Goal: Check status: Check status

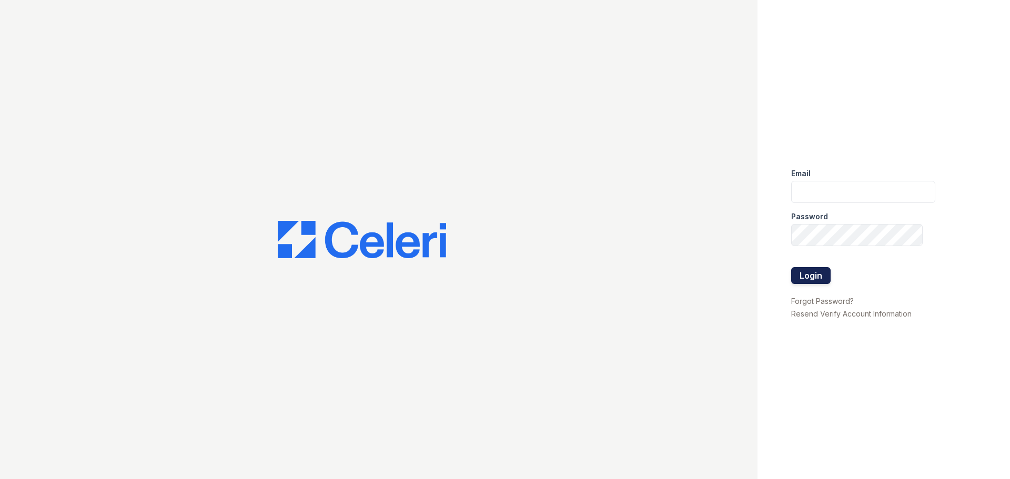
type input "springparc1@cafmanagement.com"
click at [823, 275] on button "Login" at bounding box center [810, 275] width 39 height 17
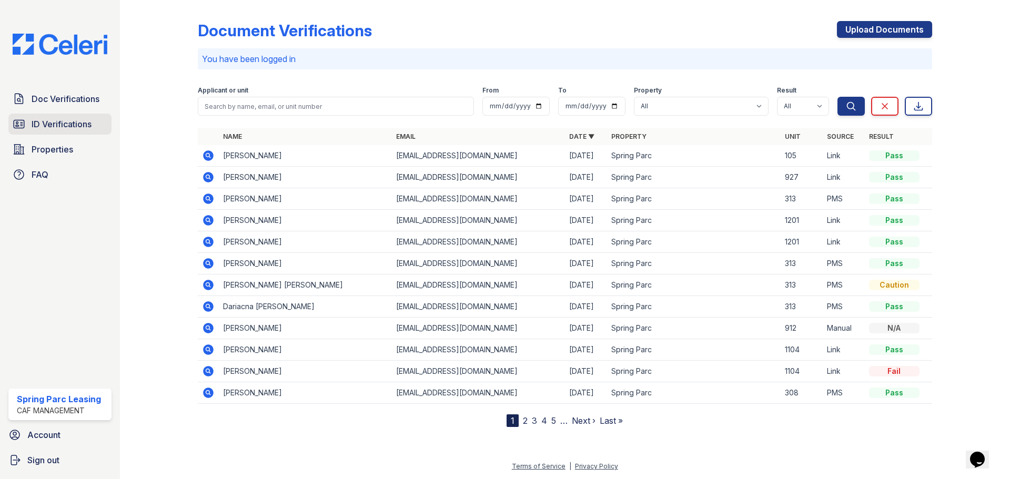
click at [59, 124] on span "ID Verifications" at bounding box center [62, 124] width 60 height 13
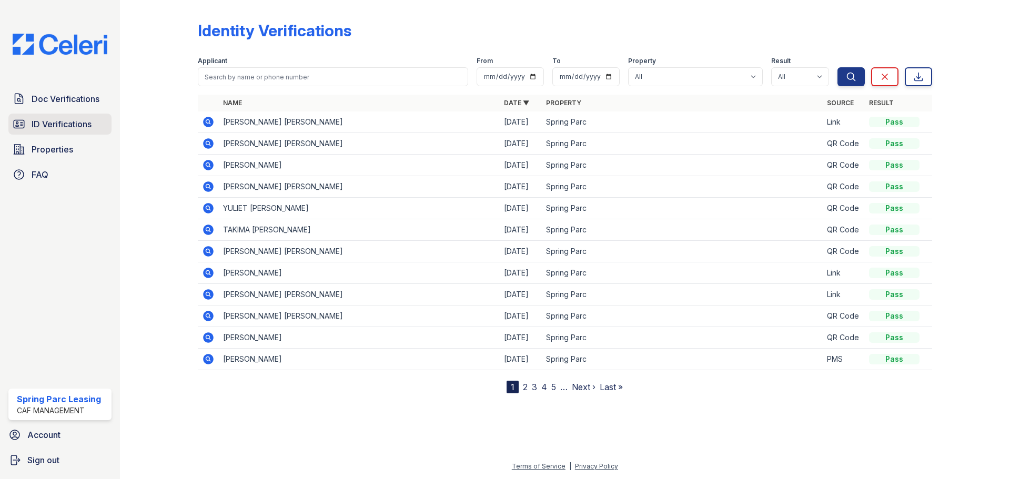
click at [31, 123] on link "ID Verifications" at bounding box center [59, 124] width 103 height 21
click at [33, 123] on span "ID Verifications" at bounding box center [62, 124] width 60 height 13
click at [66, 118] on span "ID Verifications" at bounding box center [62, 124] width 60 height 13
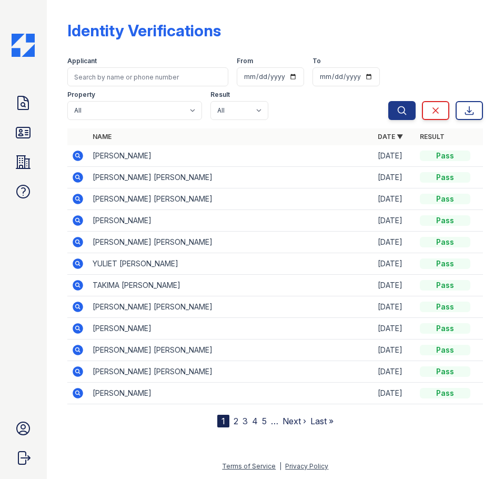
click at [77, 157] on icon at bounding box center [78, 155] width 13 height 13
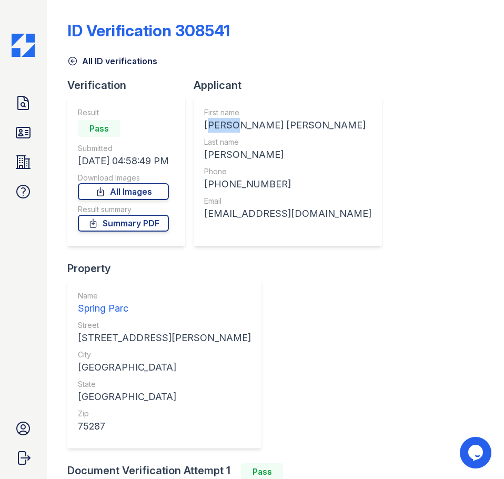
drag, startPoint x: 209, startPoint y: 125, endPoint x: 234, endPoint y: 125, distance: 24.7
click at [234, 125] on div "JULIE ANN" at bounding box center [287, 125] width 167 height 15
copy div "JULIE"
click at [235, 150] on div "HERNANDEZ" at bounding box center [287, 154] width 167 height 15
drag, startPoint x: 275, startPoint y: 155, endPoint x: 206, endPoint y: 157, distance: 68.9
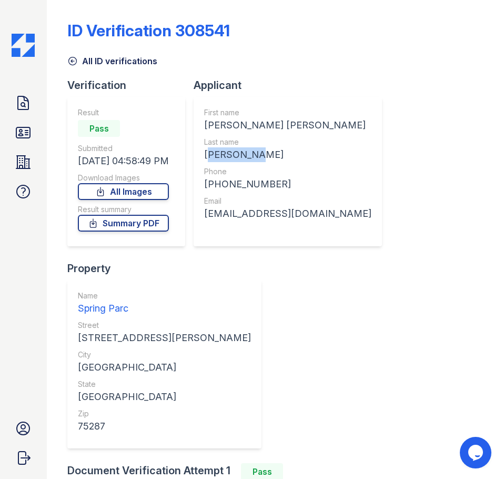
click at [206, 157] on div "First name JULIE ANN Last name HERNANDEZ Phone +12145794181 Email juls1033@gmai…" at bounding box center [288, 171] width 188 height 149
copy div "HERNANDEZ"
